Goal: Check status: Check status

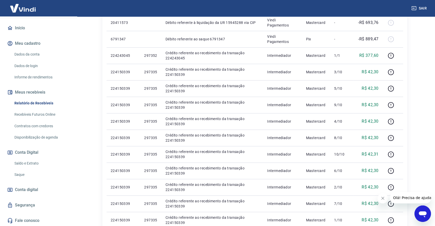
scroll to position [229, 0]
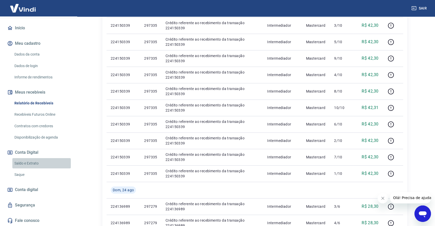
click at [43, 162] on link "Saldo e Extrato" at bounding box center [41, 163] width 58 height 11
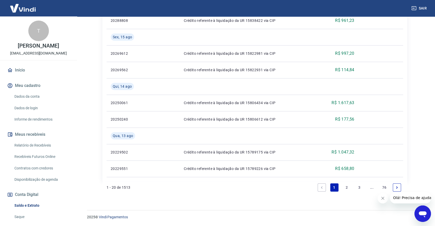
click at [23, 71] on link "Início" at bounding box center [38, 70] width 65 height 11
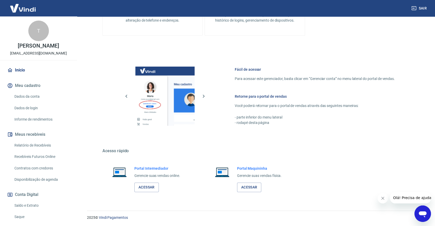
scroll to position [175, 0]
click at [152, 183] on link "Acessar" at bounding box center [146, 188] width 24 height 10
click at [152, 189] on link "Acessar" at bounding box center [146, 188] width 24 height 10
